Goal: Task Accomplishment & Management: Manage account settings

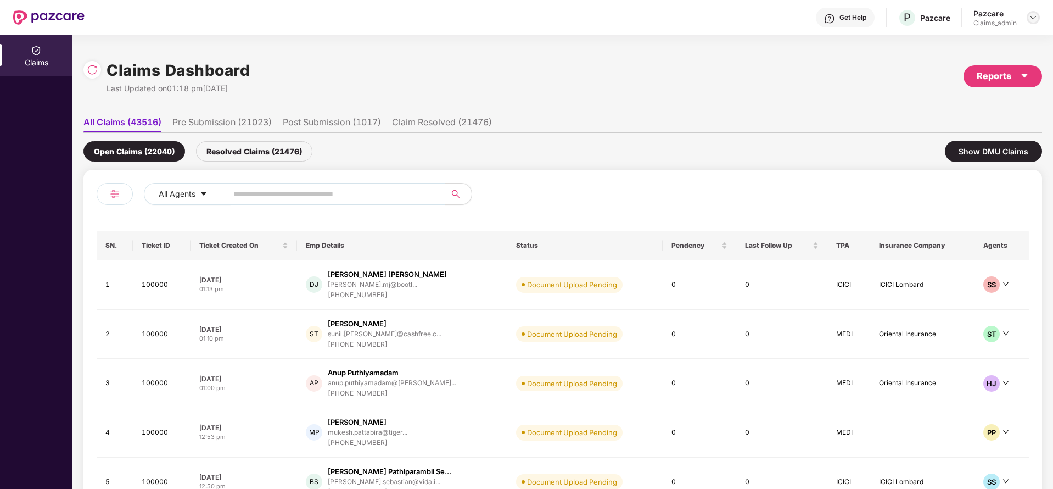
click at [1031, 14] on img at bounding box center [1033, 17] width 9 height 9
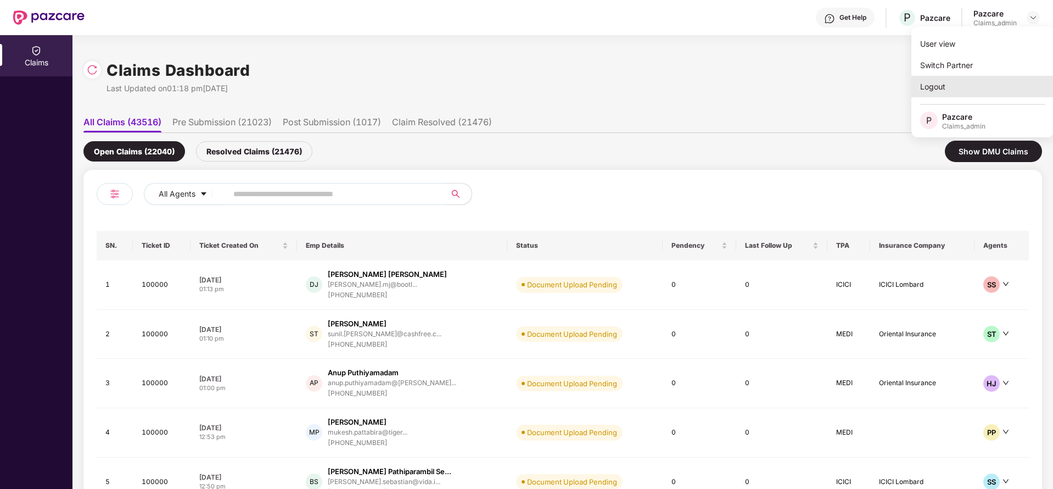
click at [940, 85] on div "Logout" at bounding box center [982, 86] width 143 height 21
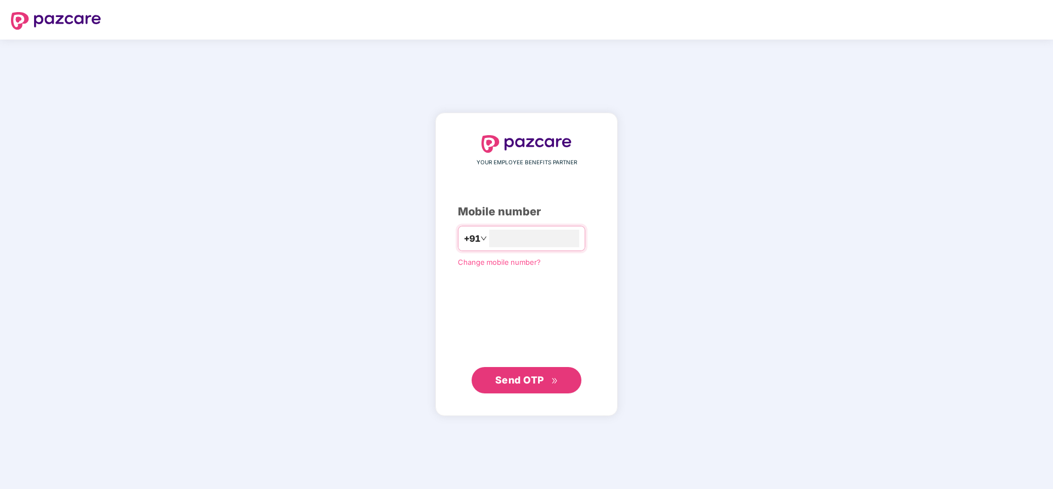
type input "**********"
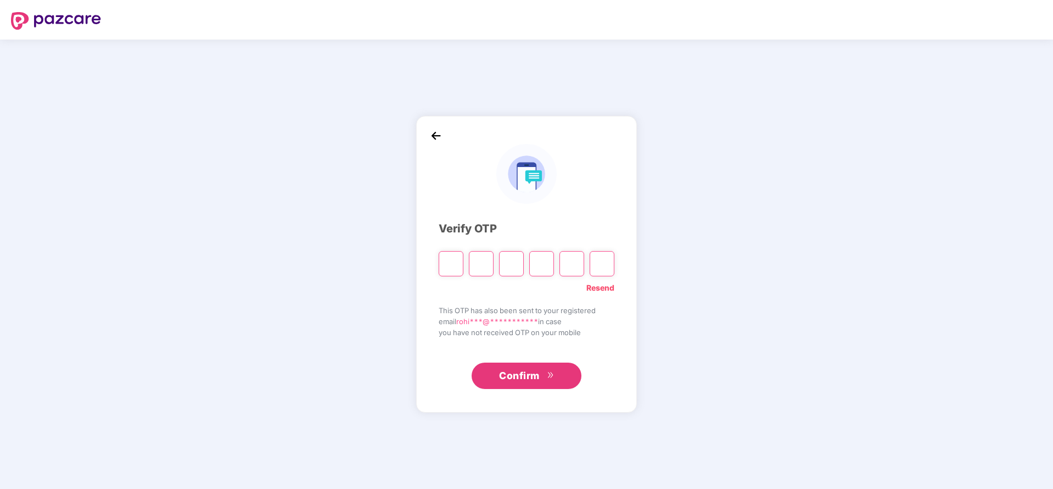
paste input "*"
type input "*"
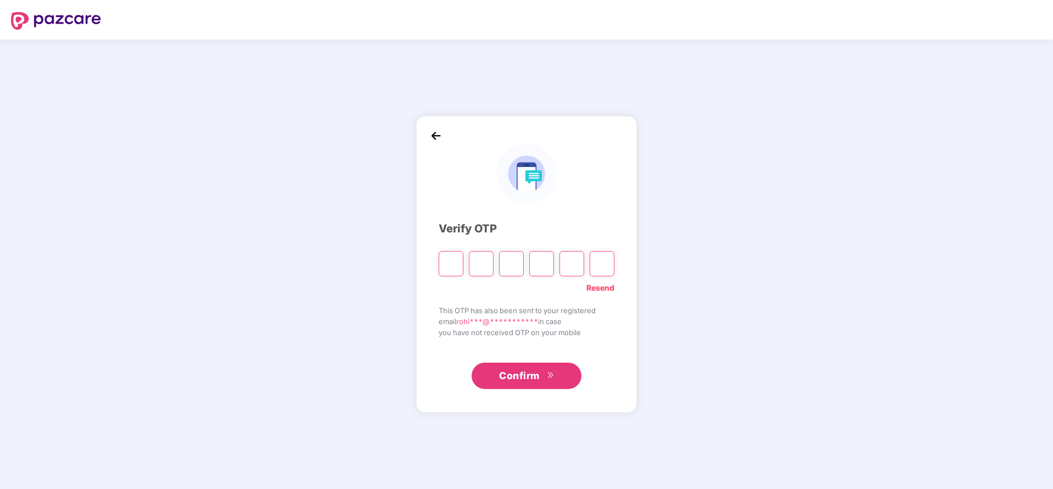
type input "*"
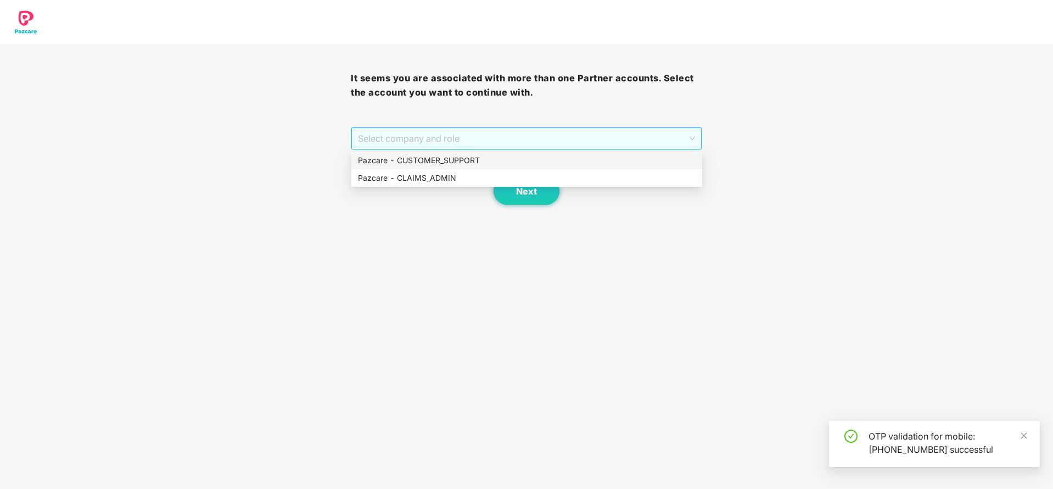
click at [570, 141] on span "Select company and role" at bounding box center [526, 138] width 337 height 21
click at [411, 175] on div "Pazcare - CLAIMS_ADMIN" at bounding box center [527, 178] width 338 height 12
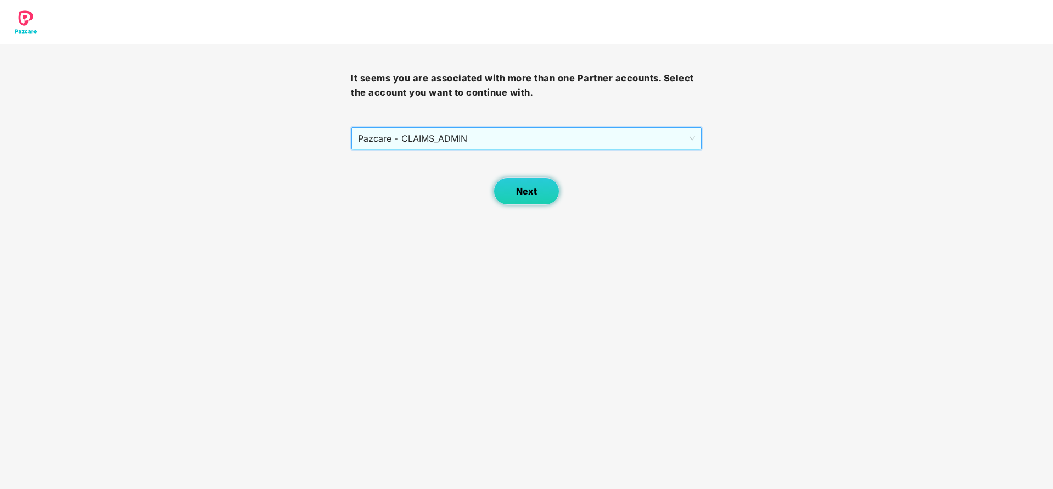
click at [509, 186] on button "Next" at bounding box center [527, 190] width 66 height 27
